Goal: Task Accomplishment & Management: Manage account settings

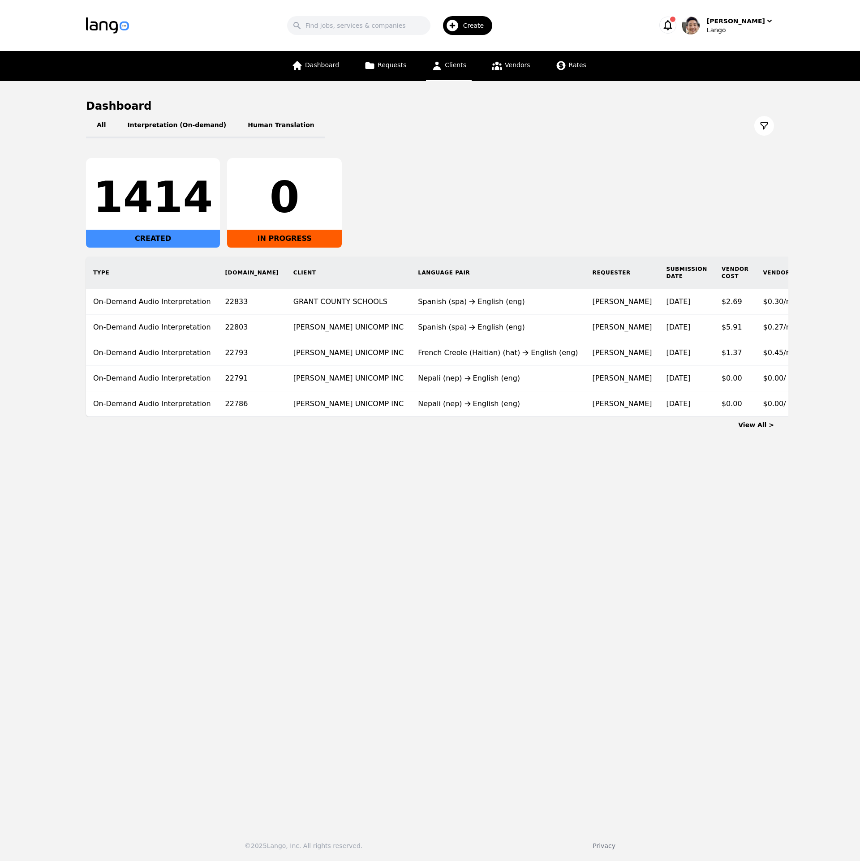
click at [461, 67] on span "Clients" at bounding box center [455, 64] width 21 height 7
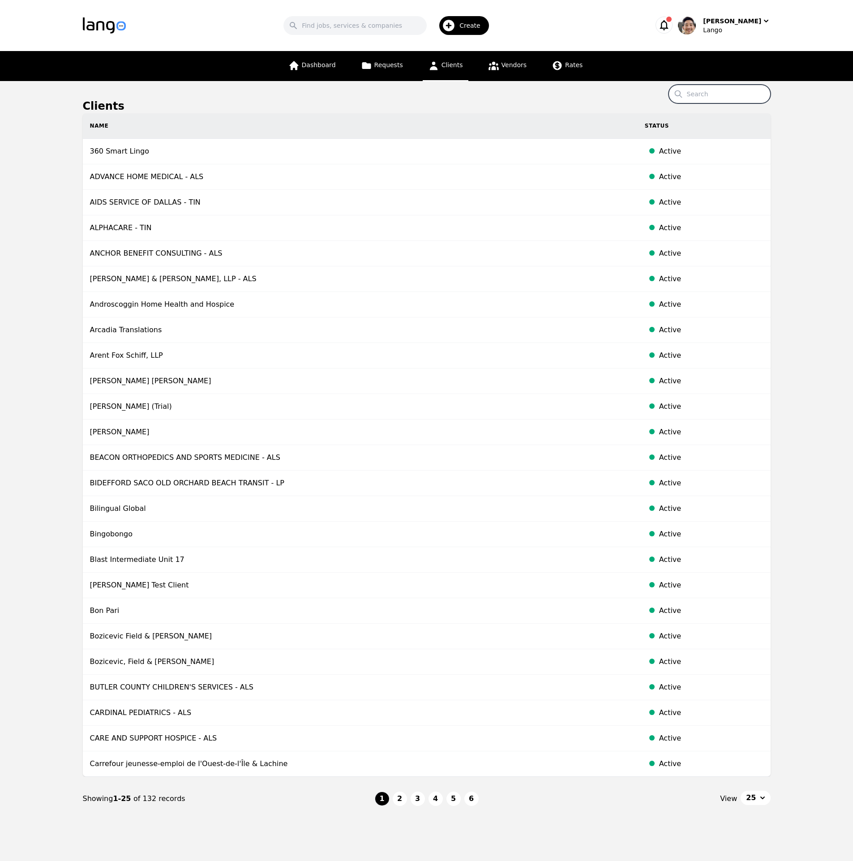
click at [730, 99] on input "Search" at bounding box center [720, 94] width 102 height 19
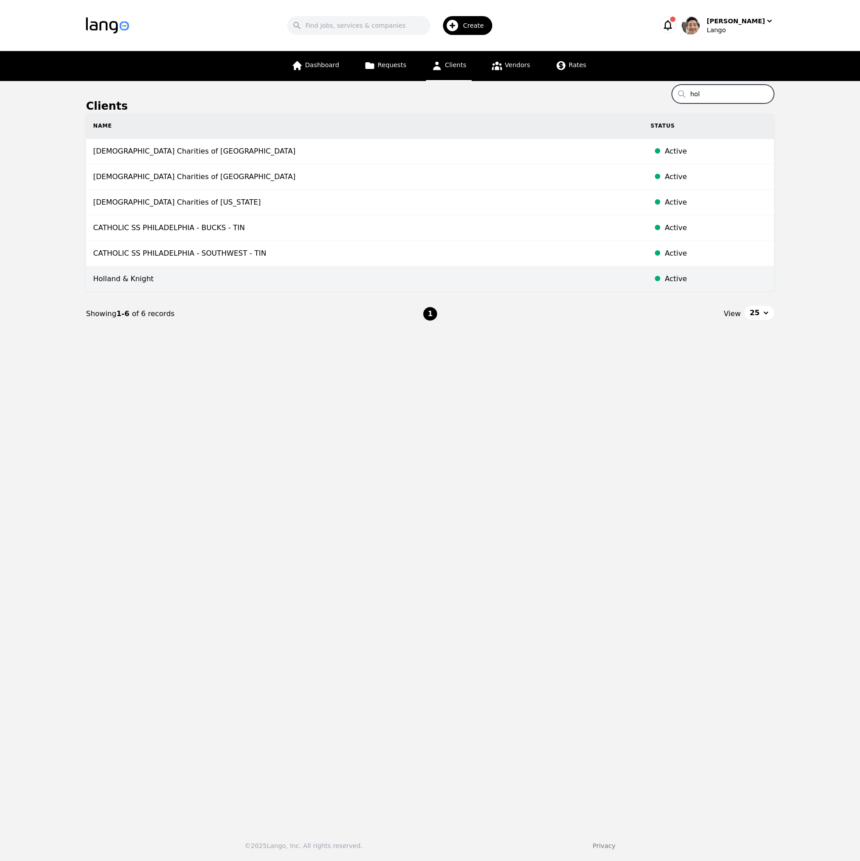
type input "hol"
click at [391, 281] on td "Holland & Knight" at bounding box center [364, 279] width 557 height 26
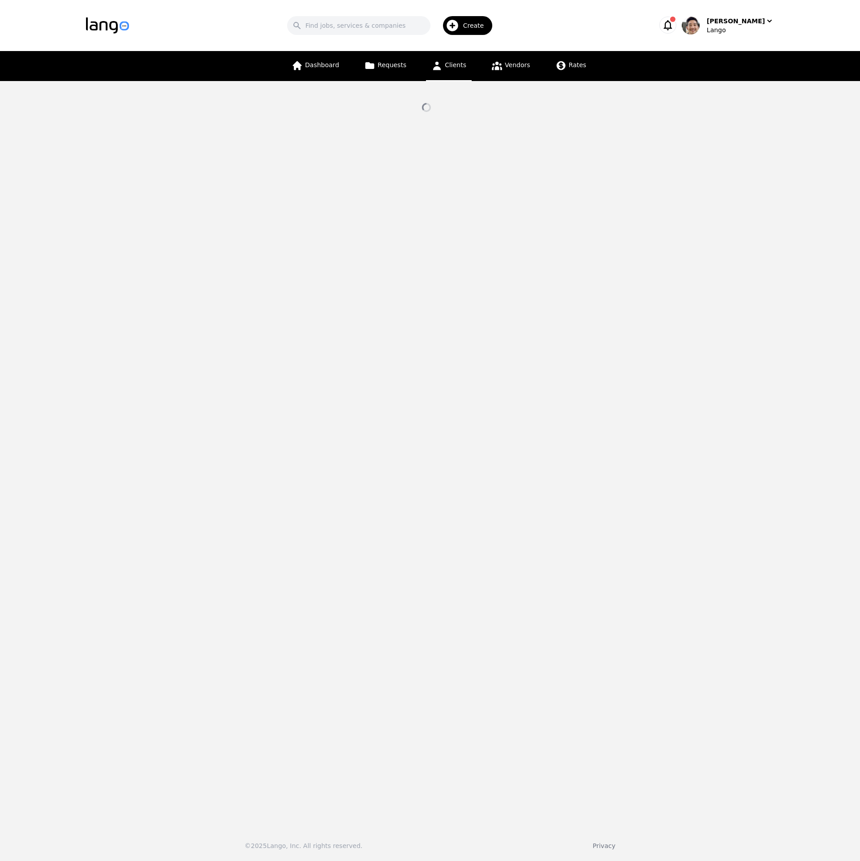
select select "active"
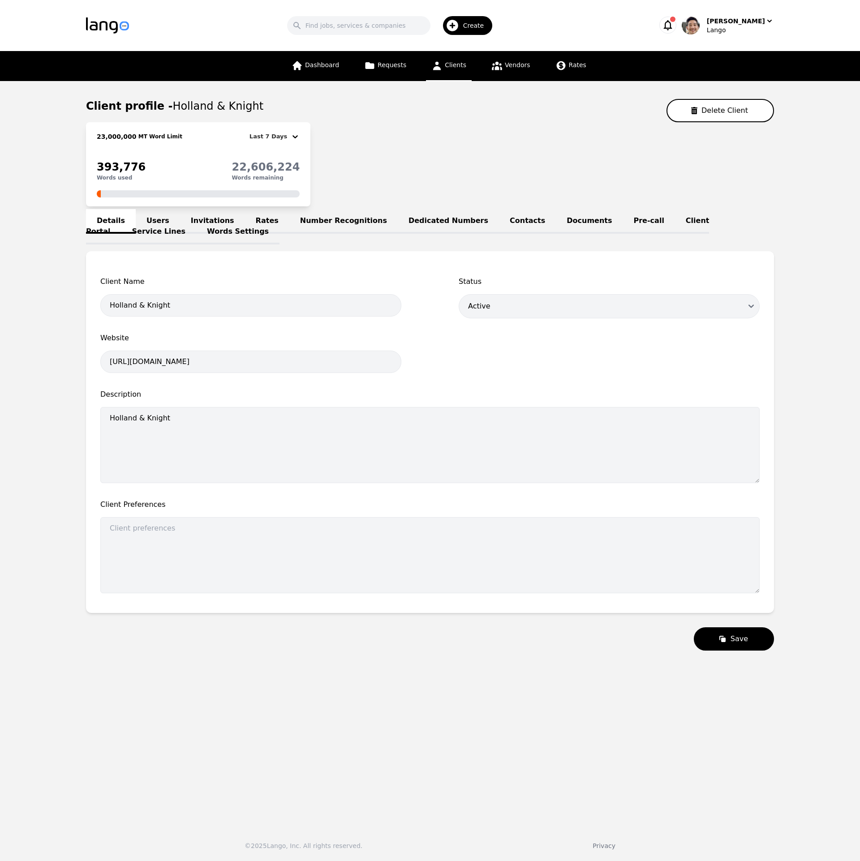
click at [282, 136] on div "Last 7 Days" at bounding box center [269, 136] width 41 height 11
click at [283, 168] on div "This Month" at bounding box center [280, 174] width 53 height 18
click at [281, 139] on div "This Month" at bounding box center [271, 136] width 40 height 11
click at [297, 195] on div "Last Month" at bounding box center [281, 192] width 53 height 18
click at [285, 136] on div "Last Month" at bounding box center [270, 136] width 40 height 11
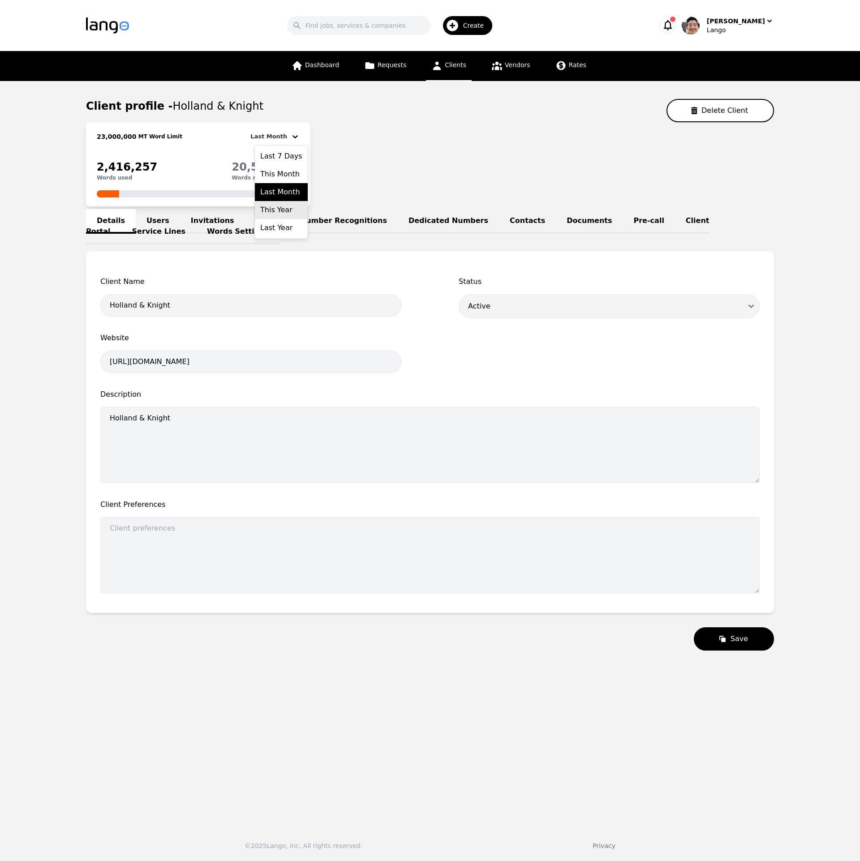
click at [290, 206] on div "This Year" at bounding box center [281, 210] width 53 height 18
click at [281, 135] on div "This Year" at bounding box center [274, 136] width 34 height 11
click at [282, 223] on div "Last Year" at bounding box center [287, 228] width 53 height 18
click at [196, 236] on link "Words Settings" at bounding box center [237, 232] width 83 height 25
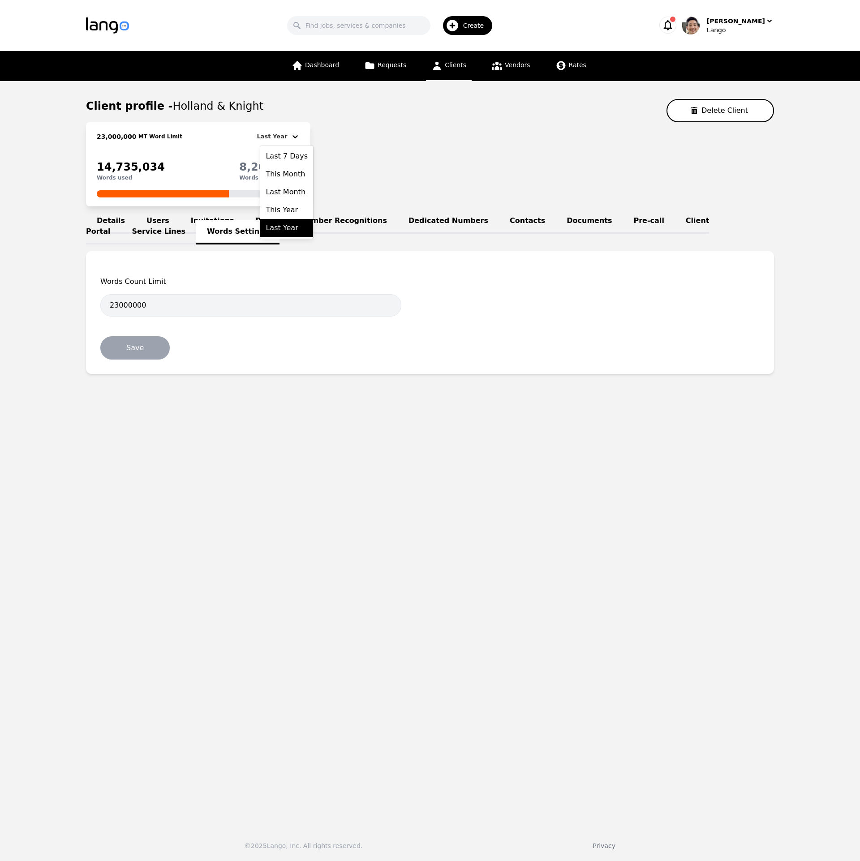
click at [281, 140] on div "Last Year" at bounding box center [274, 136] width 34 height 11
click at [417, 153] on div "23,000,000 MT Word Limit Last Year selected, 5 of 5. 5 results available. Use U…" at bounding box center [430, 164] width 688 height 84
click at [372, 73] on link "Requests" at bounding box center [385, 66] width 53 height 30
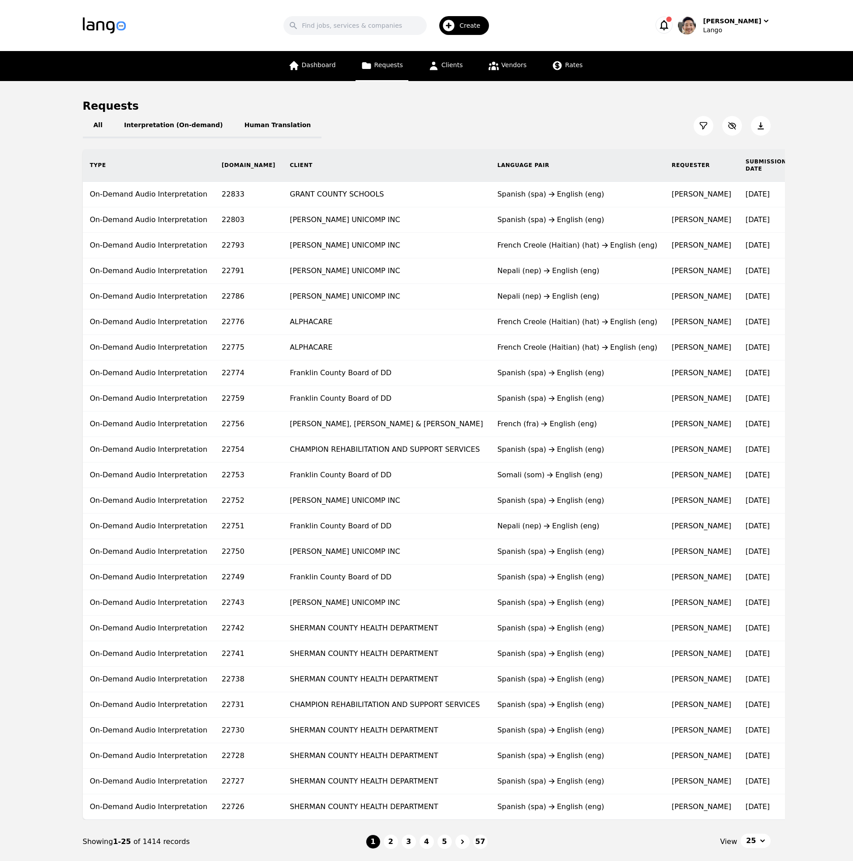
click at [670, 24] on icon "button" at bounding box center [664, 25] width 13 height 13
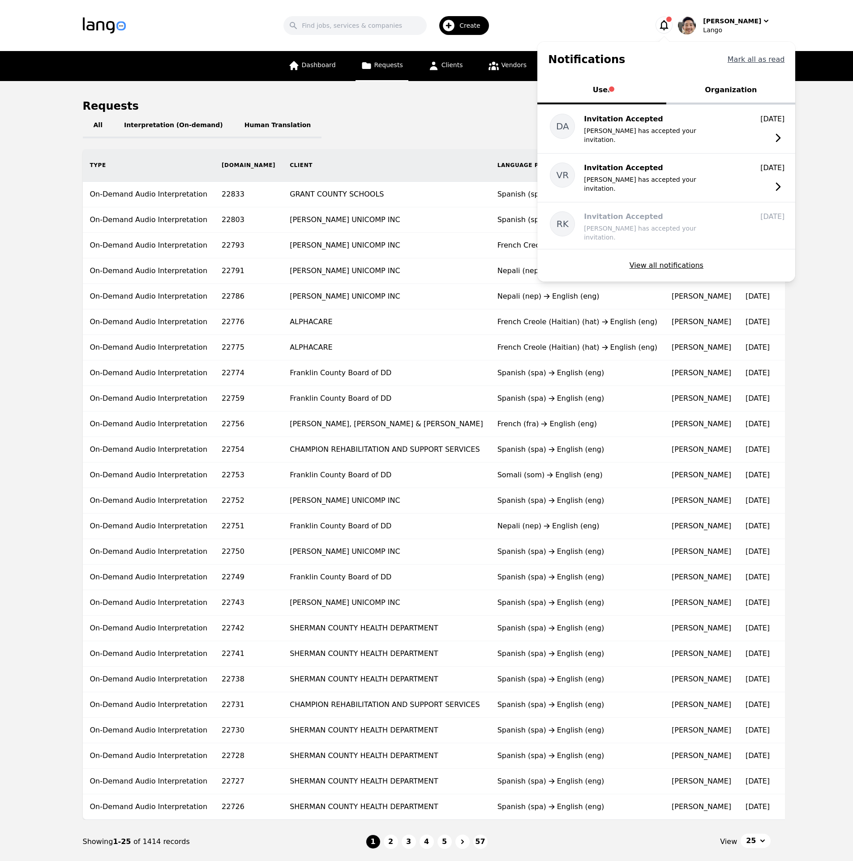
click at [769, 55] on button "Mark all as read" at bounding box center [756, 59] width 57 height 11
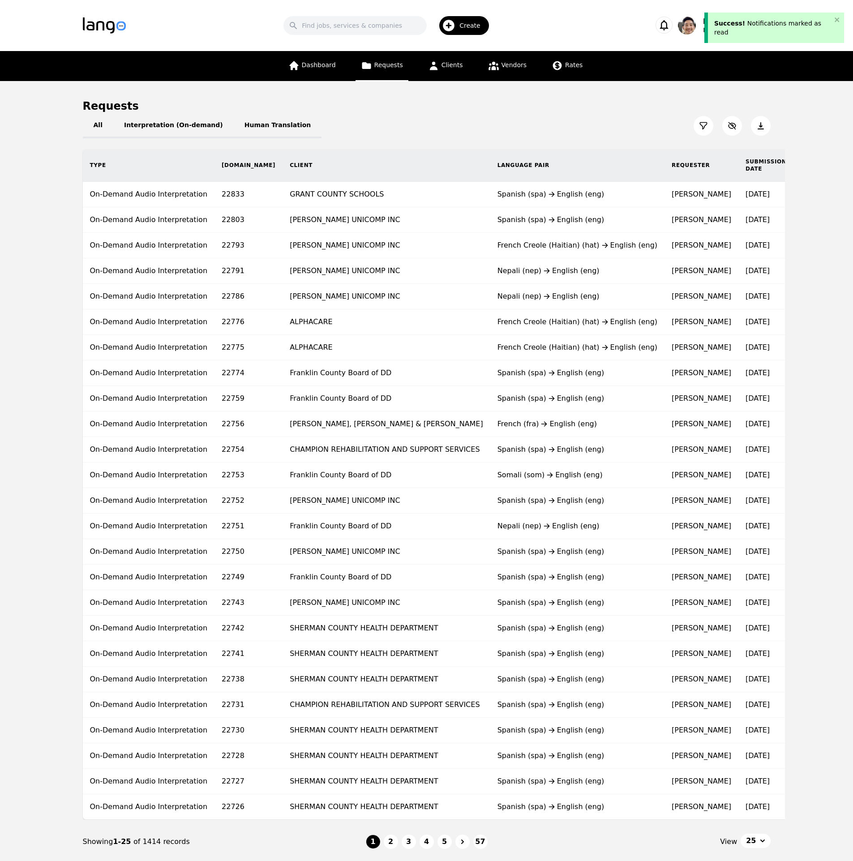
click at [592, 100] on div "Requests" at bounding box center [427, 106] width 688 height 14
